Goal: Task Accomplishment & Management: Use online tool/utility

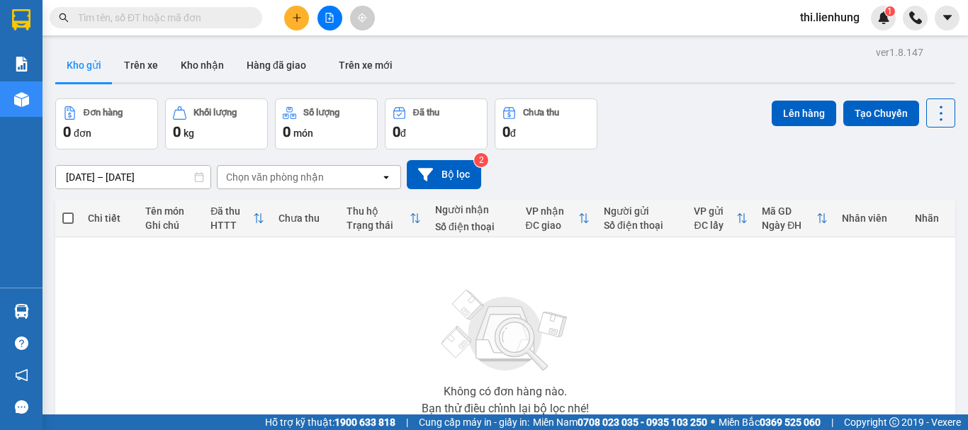
click at [334, 23] on button at bounding box center [329, 18] width 25 height 25
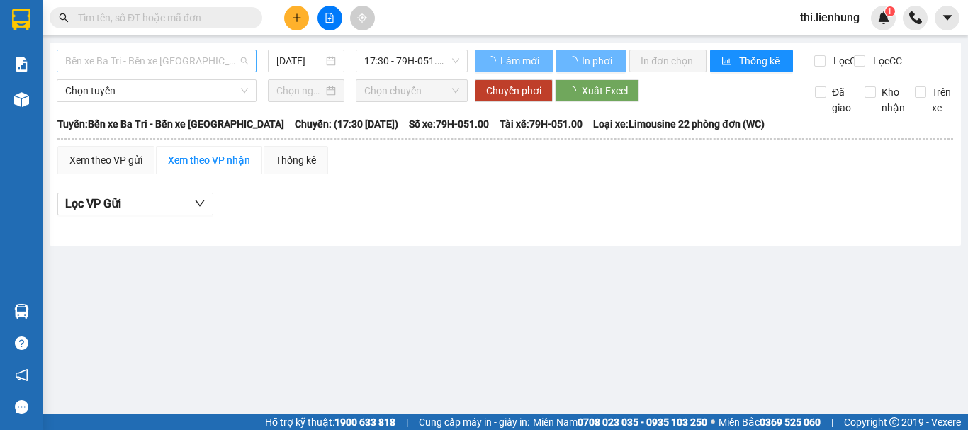
click at [179, 59] on span "Bến xe Ba Tri - Bến xe [GEOGRAPHIC_DATA]" at bounding box center [156, 60] width 183 height 21
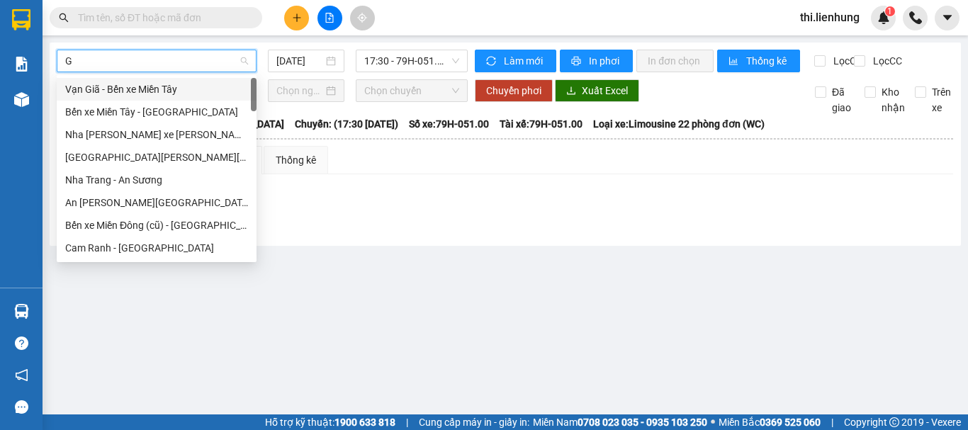
type input "GA"
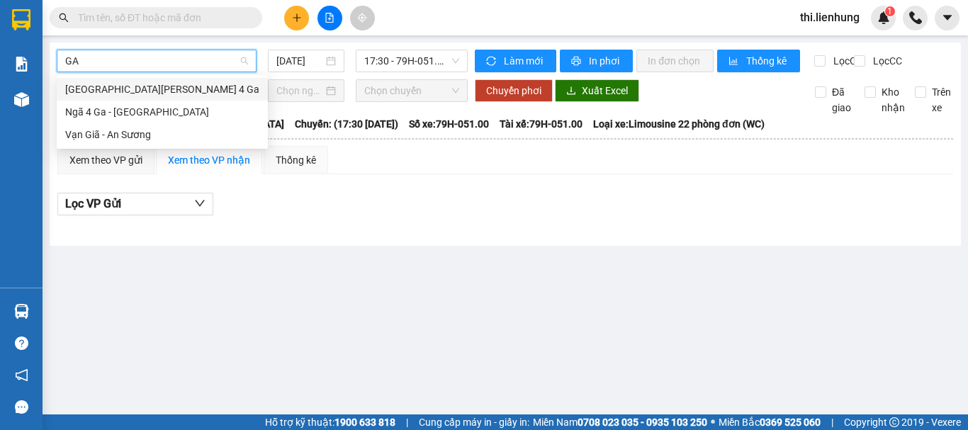
click at [132, 89] on div "[GEOGRAPHIC_DATA][PERSON_NAME] 4 Ga" at bounding box center [162, 89] width 194 height 16
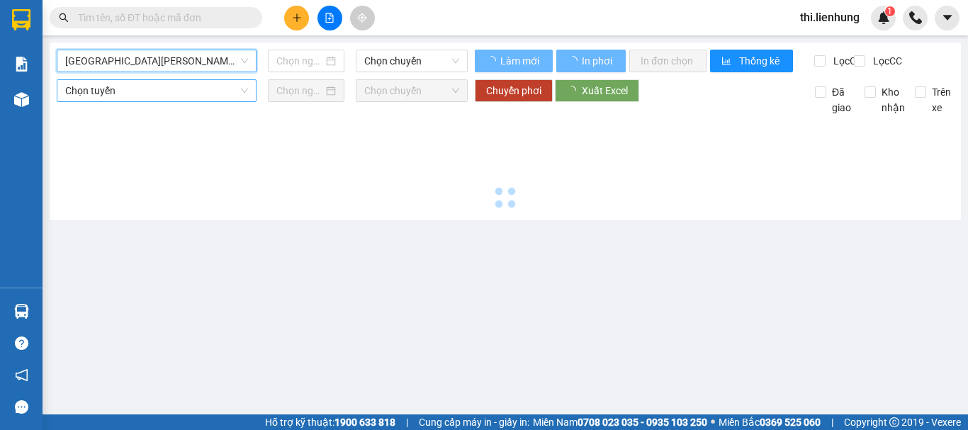
type input "[DATE]"
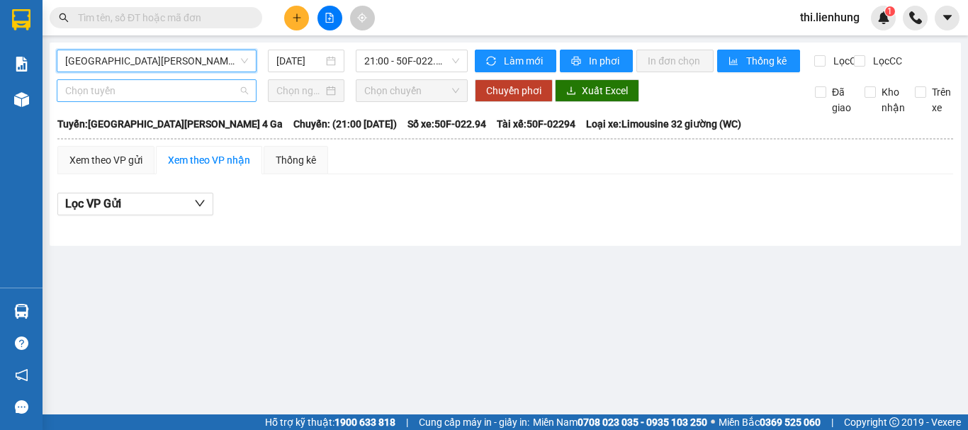
click at [137, 101] on span "Chọn tuyến" at bounding box center [156, 90] width 183 height 21
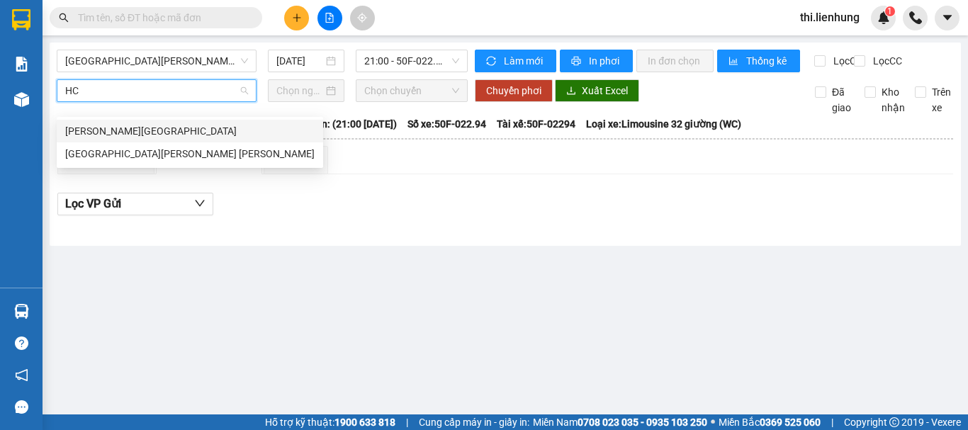
type input "HCM"
click at [111, 162] on div "[GEOGRAPHIC_DATA][PERSON_NAME] [PERSON_NAME]" at bounding box center [190, 153] width 266 height 23
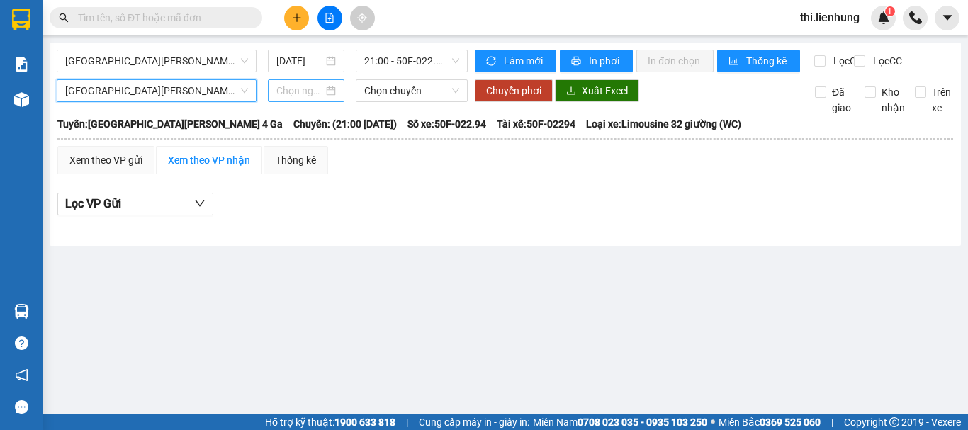
click at [307, 99] on input at bounding box center [299, 91] width 47 height 16
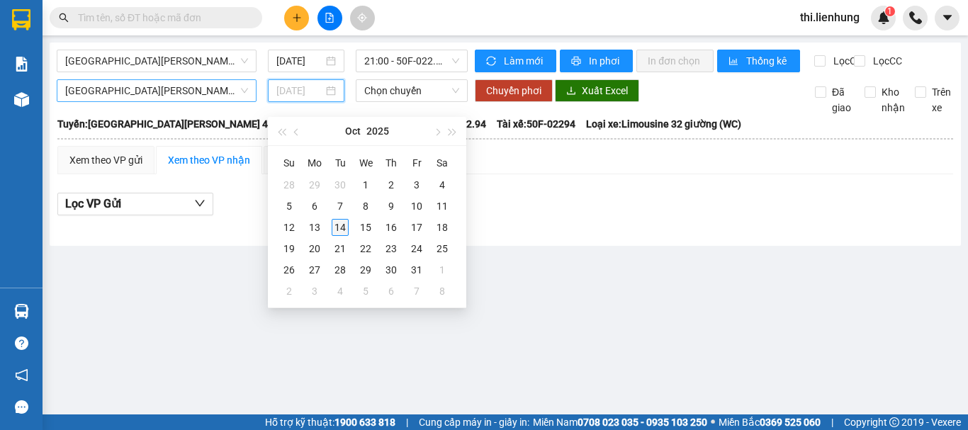
type input "[DATE]"
click at [339, 223] on div "14" at bounding box center [340, 227] width 17 height 17
type input "[DATE]"
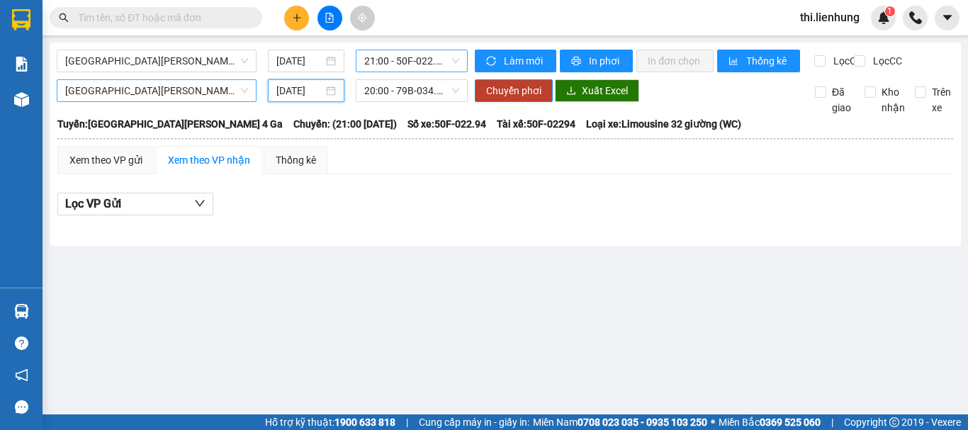
click at [394, 61] on span "21:00 - 50F-022.94 - (Đã hủy)" at bounding box center [411, 60] width 95 height 21
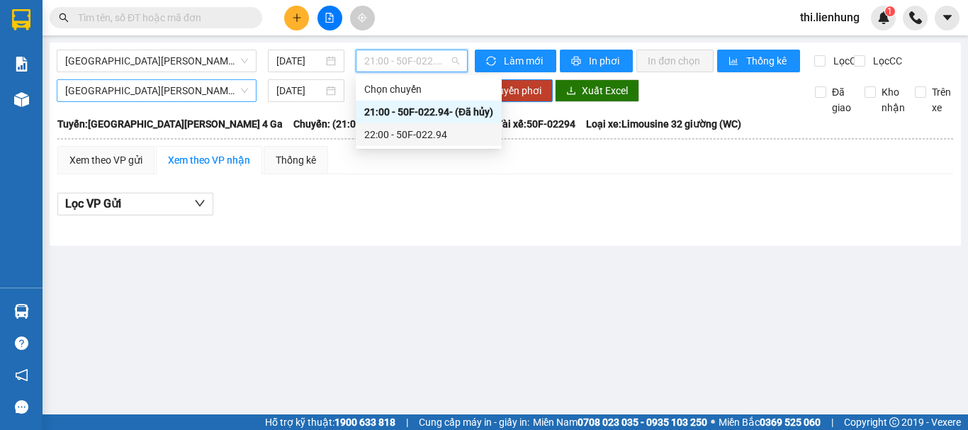
click at [404, 130] on div "22:00 - 50F-022.94" at bounding box center [428, 135] width 129 height 16
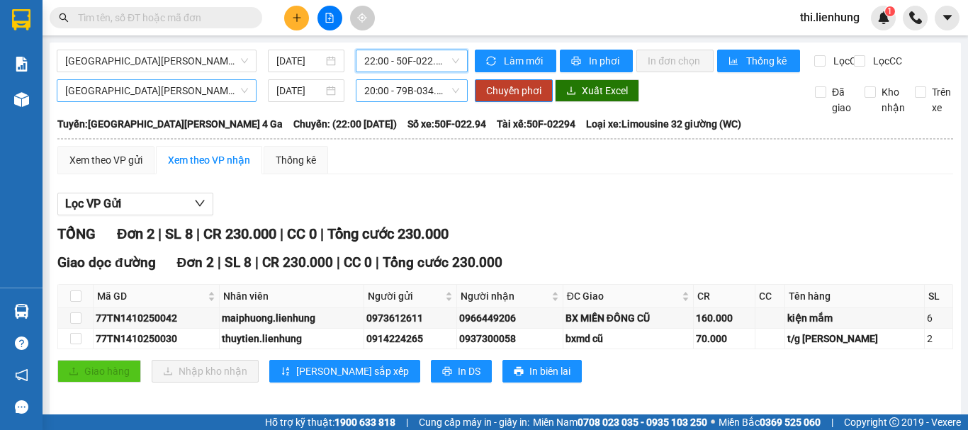
click at [403, 99] on span "20:00 - 79B-034.73" at bounding box center [411, 90] width 95 height 21
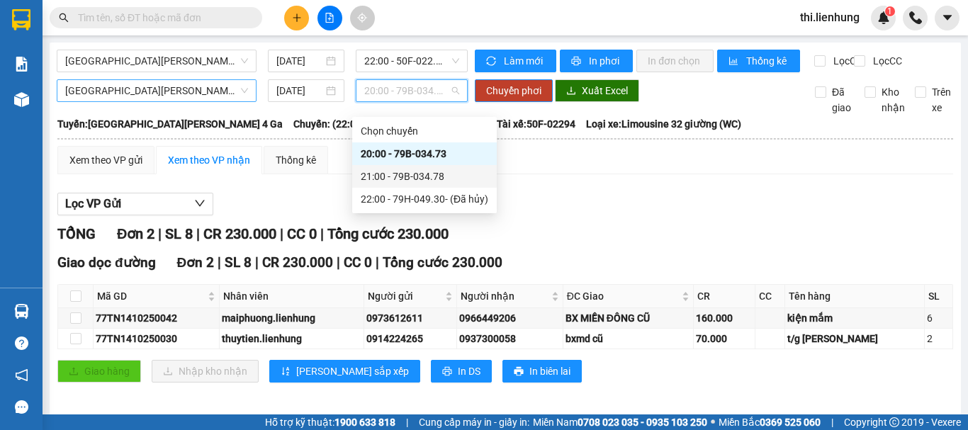
click at [422, 176] on div "21:00 - 79B-034.78" at bounding box center [425, 177] width 128 height 16
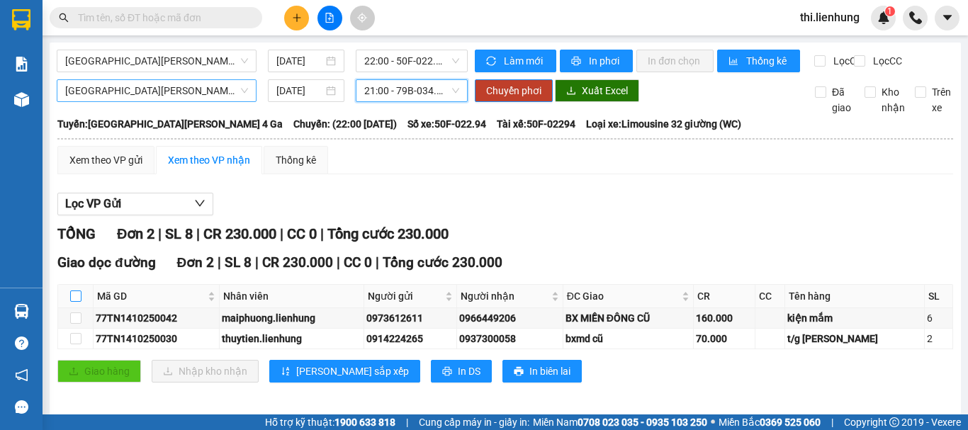
click at [74, 302] on input "checkbox" at bounding box center [75, 296] width 11 height 11
checkbox input "true"
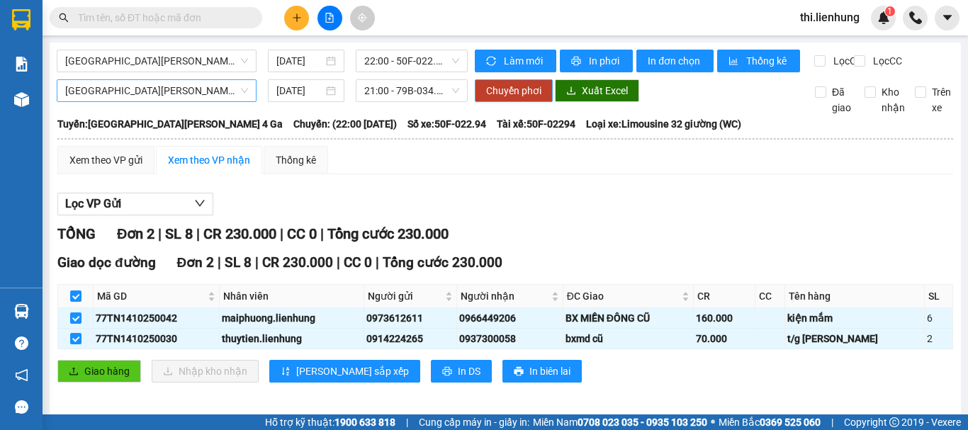
click at [536, 99] on span "Chuyển phơi" at bounding box center [513, 91] width 55 height 16
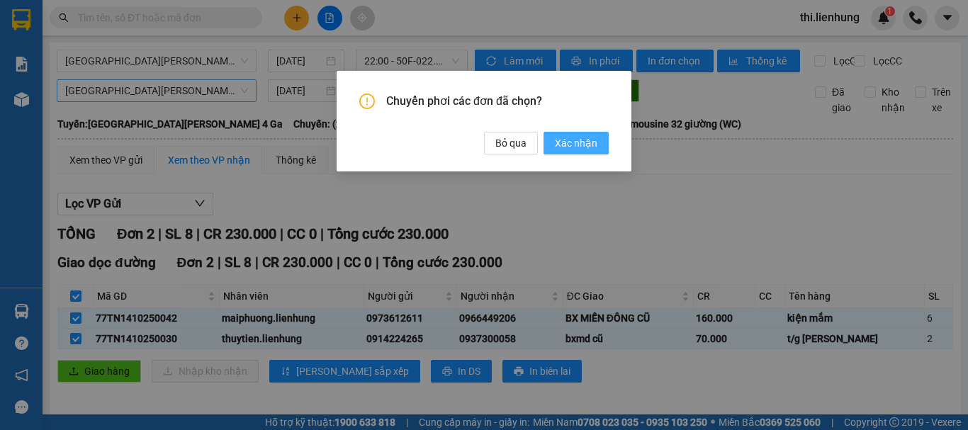
click at [578, 145] on span "Xác nhận" at bounding box center [576, 143] width 43 height 16
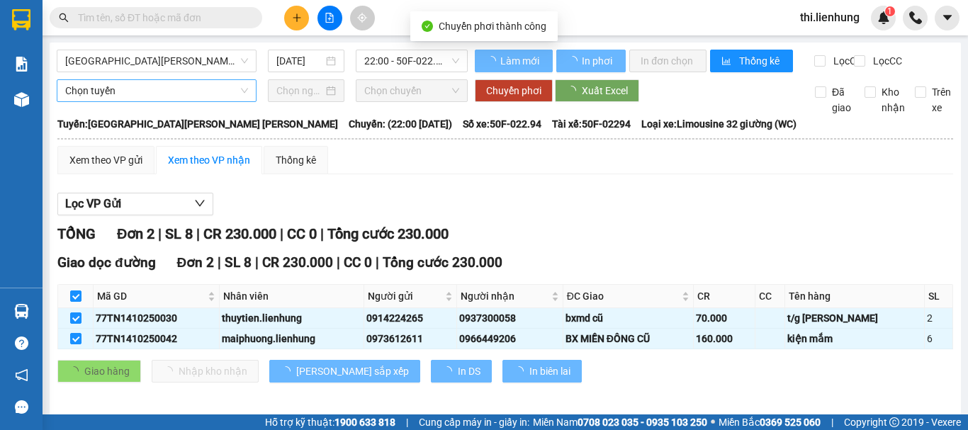
checkbox input "false"
